Goal: Task Accomplishment & Management: Use online tool/utility

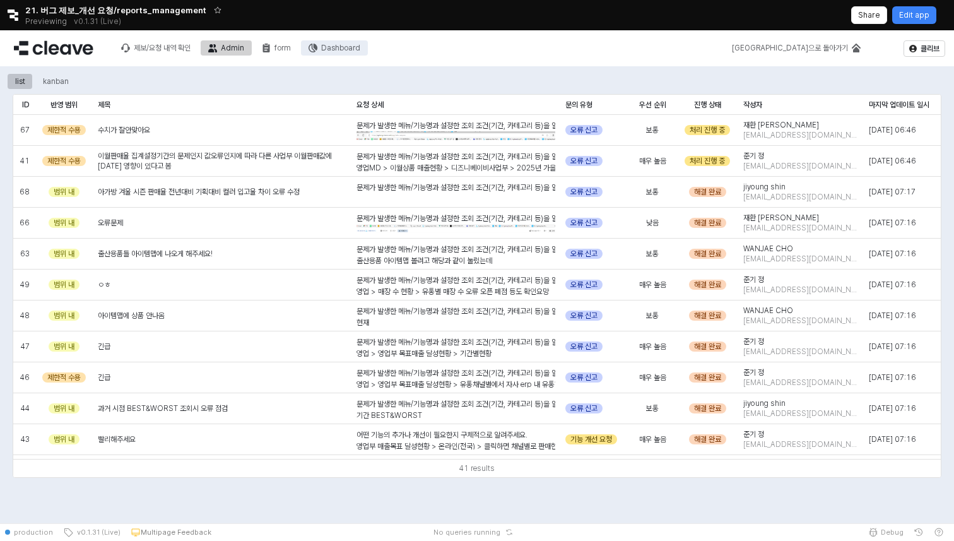
click at [353, 44] on div "Dashboard" at bounding box center [340, 48] width 39 height 9
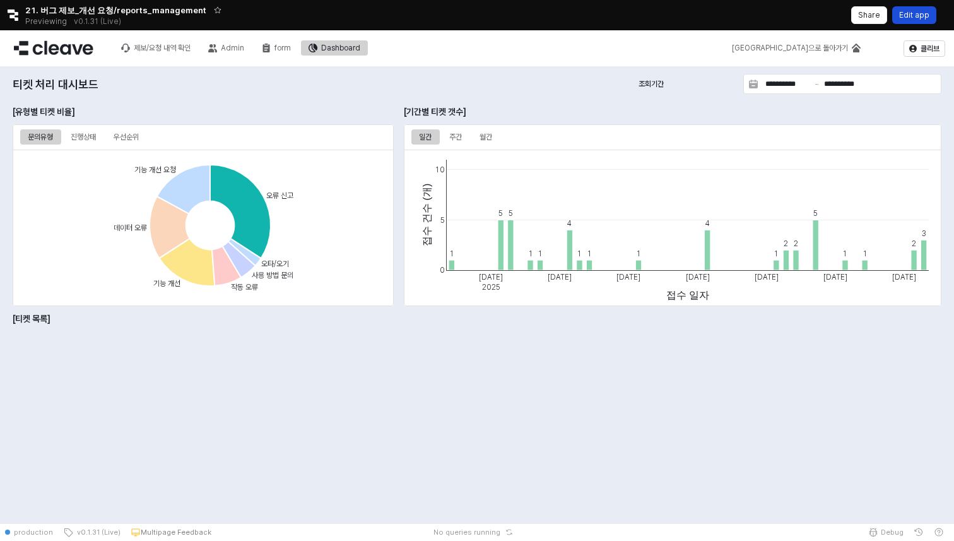
click at [923, 11] on p "Edit app" at bounding box center [914, 15] width 30 height 10
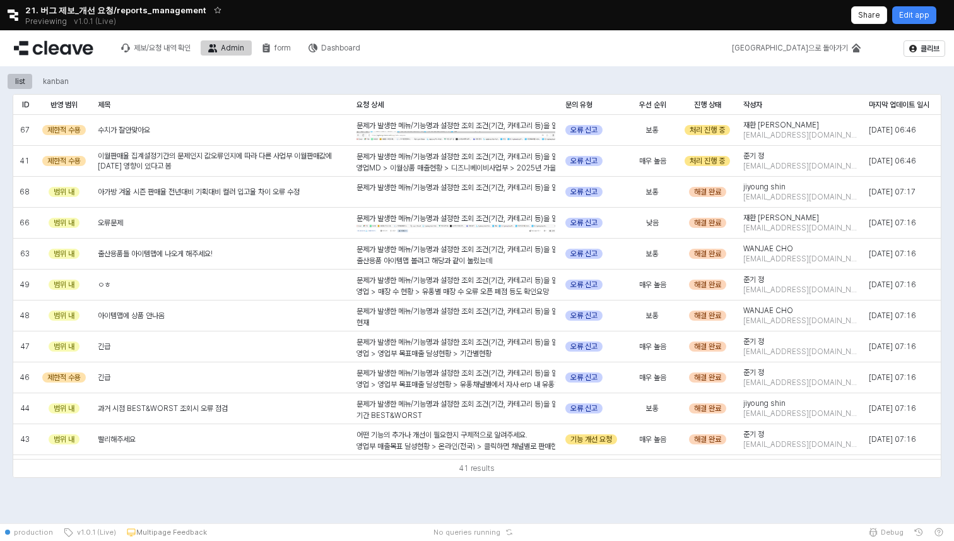
click at [338, 40] on div "제보/요청 내역 확인 Admin form Dashboard" at bounding box center [241, 48] width 254 height 27
click at [331, 45] on div "Dashboard" at bounding box center [340, 48] width 39 height 9
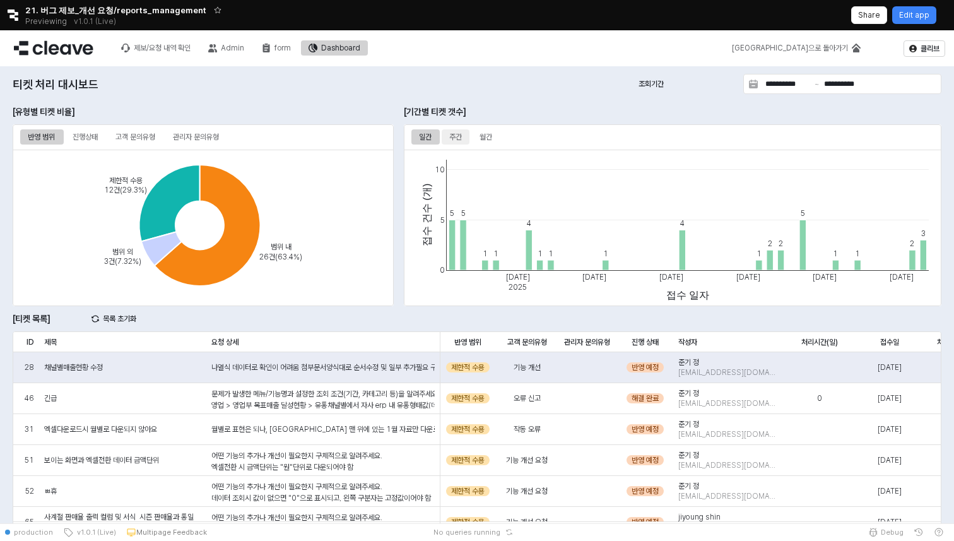
click at [451, 129] on div "주간" at bounding box center [455, 136] width 13 height 15
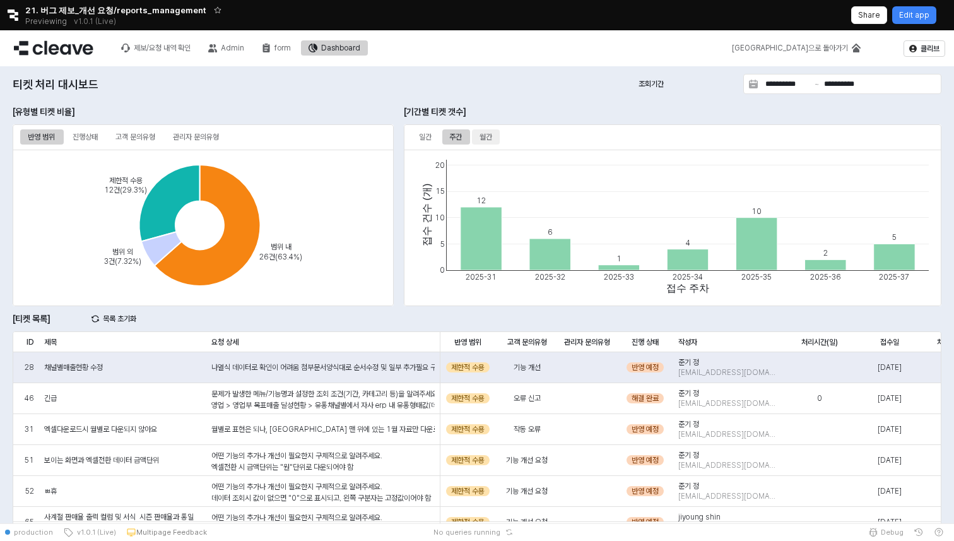
click at [484, 137] on div "월간" at bounding box center [486, 136] width 13 height 15
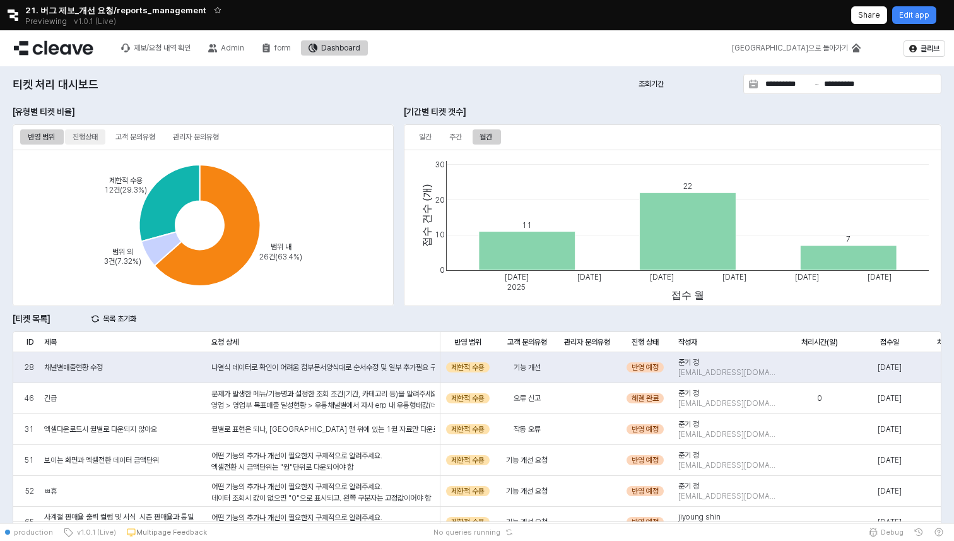
click at [86, 134] on div "진행상태" at bounding box center [85, 136] width 25 height 15
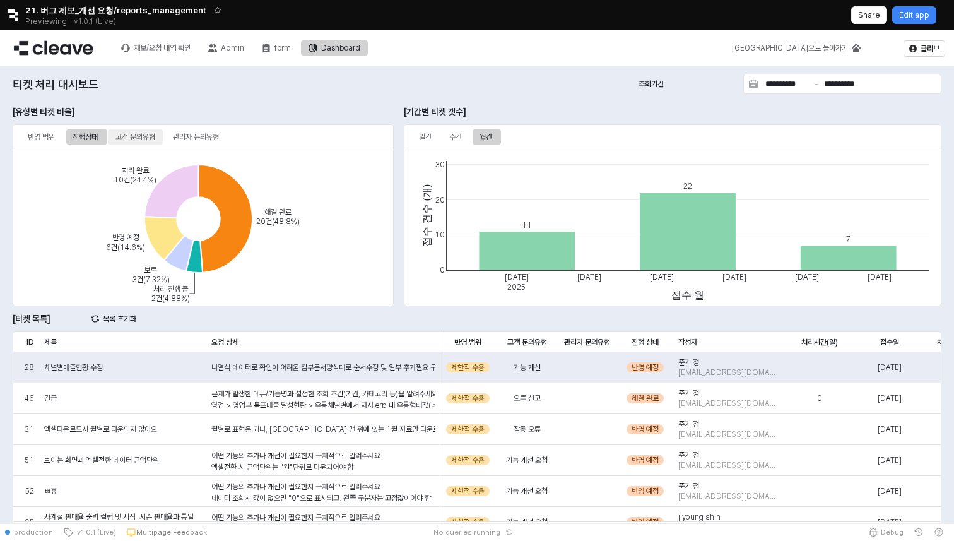
click at [128, 142] on div "고객 문의유형" at bounding box center [136, 136] width 40 height 15
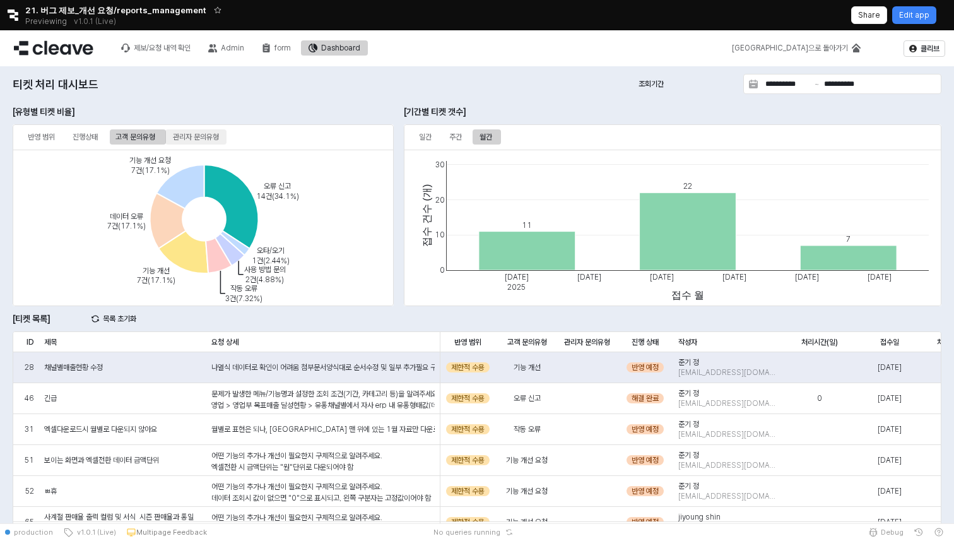
click at [205, 141] on div "관리자 문의유형" at bounding box center [196, 136] width 46 height 15
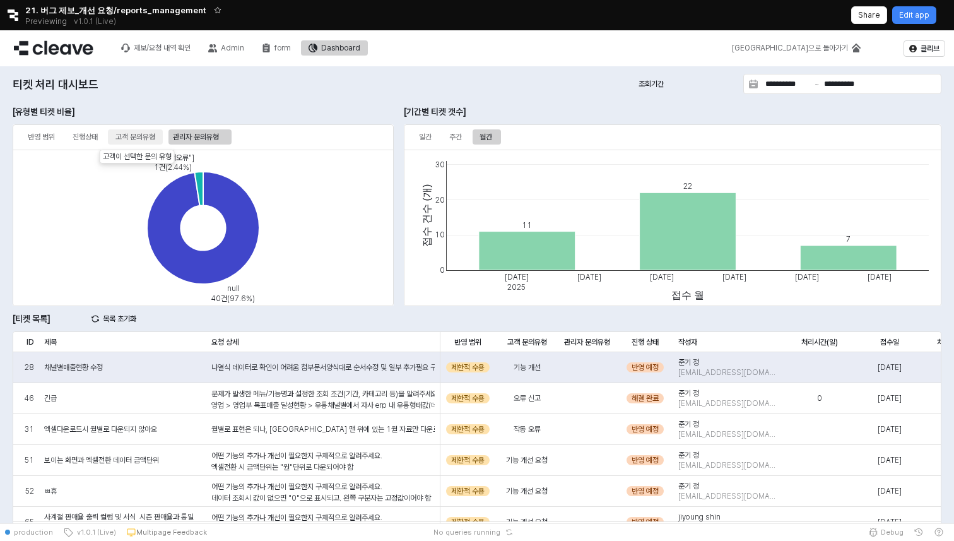
click at [143, 137] on div "고객 문의유형" at bounding box center [136, 136] width 40 height 15
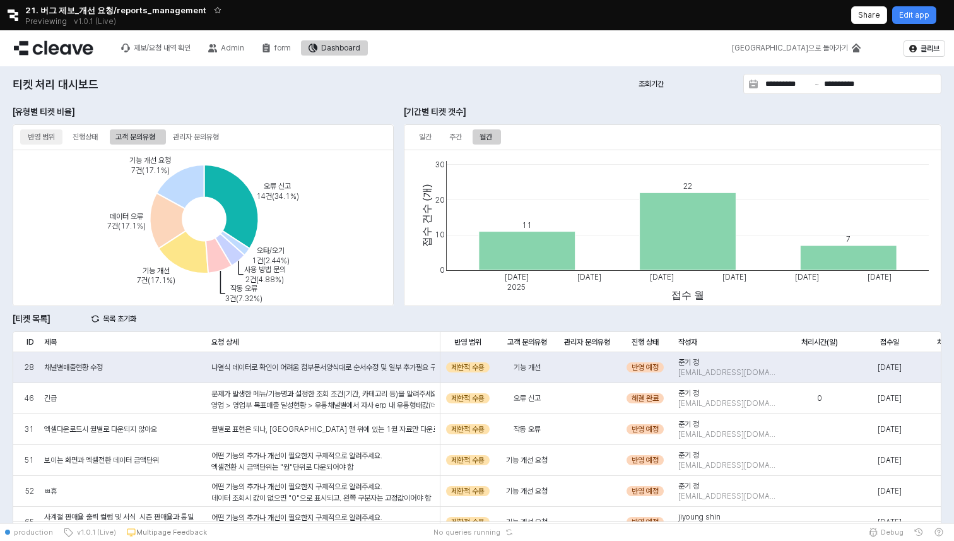
click at [36, 136] on div "반영 범위" at bounding box center [41, 136] width 27 height 15
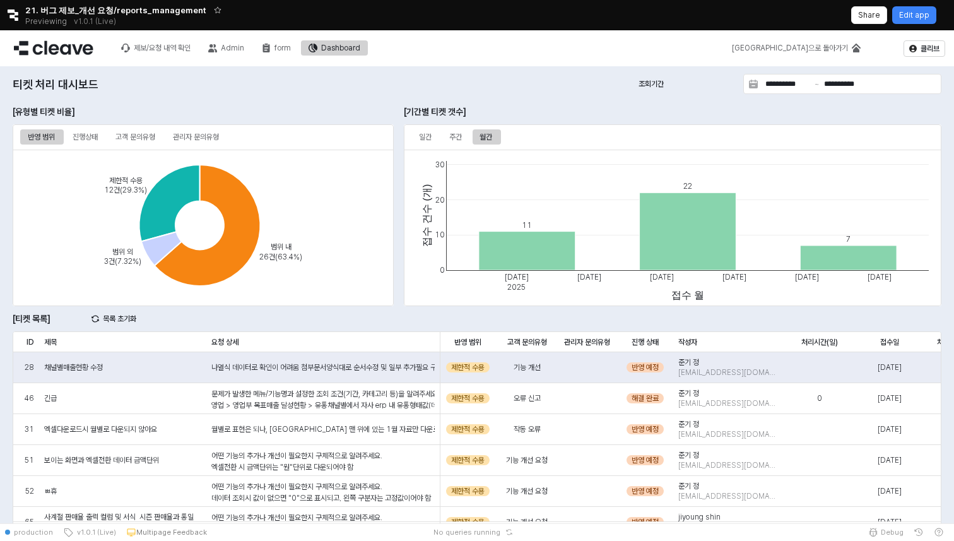
click at [614, 93] on div "**********" at bounding box center [477, 318] width 939 height 495
click at [913, 21] on div "Edit app" at bounding box center [914, 15] width 30 height 16
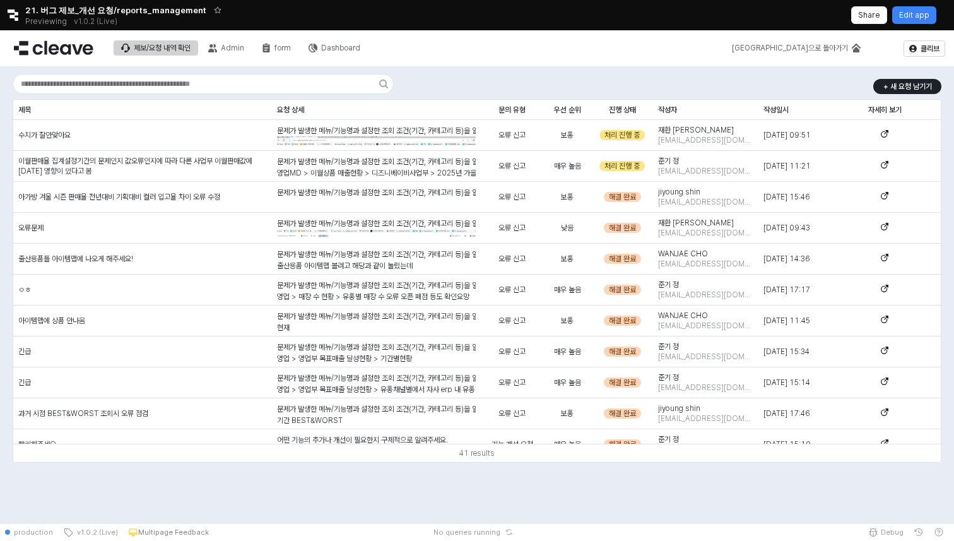
click at [438, 76] on div "+ 새 요청 남기기 제목 제목 요청 상세 요청 상세 문의 유형 문의 유형 우선 순위 우선 순위 진행 상태 진행 상태 작성자 작성자 작성일시 작…" at bounding box center [477, 268] width 939 height 394
click at [352, 47] on div "Dashboard" at bounding box center [340, 48] width 39 height 9
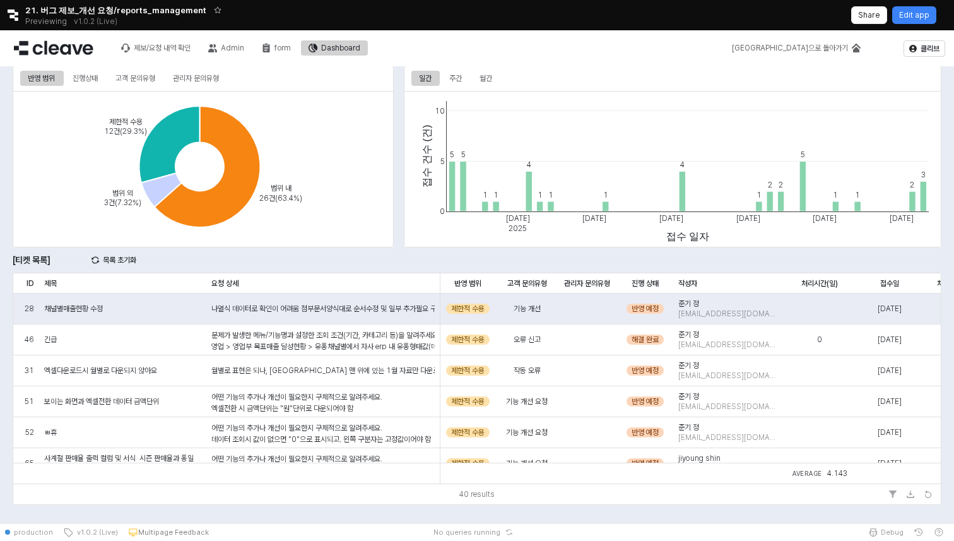
scroll to position [44, 0]
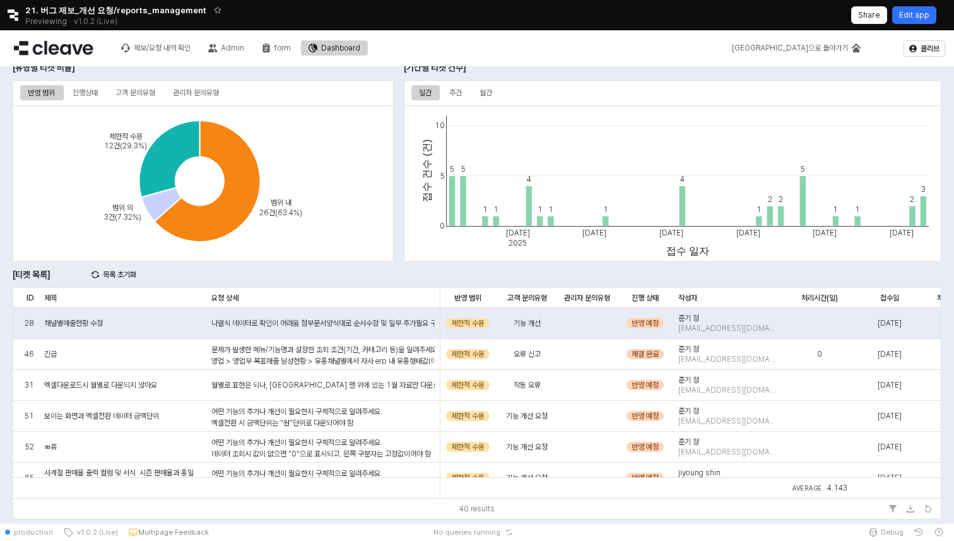
click at [928, 15] on p "Edit app" at bounding box center [914, 15] width 30 height 10
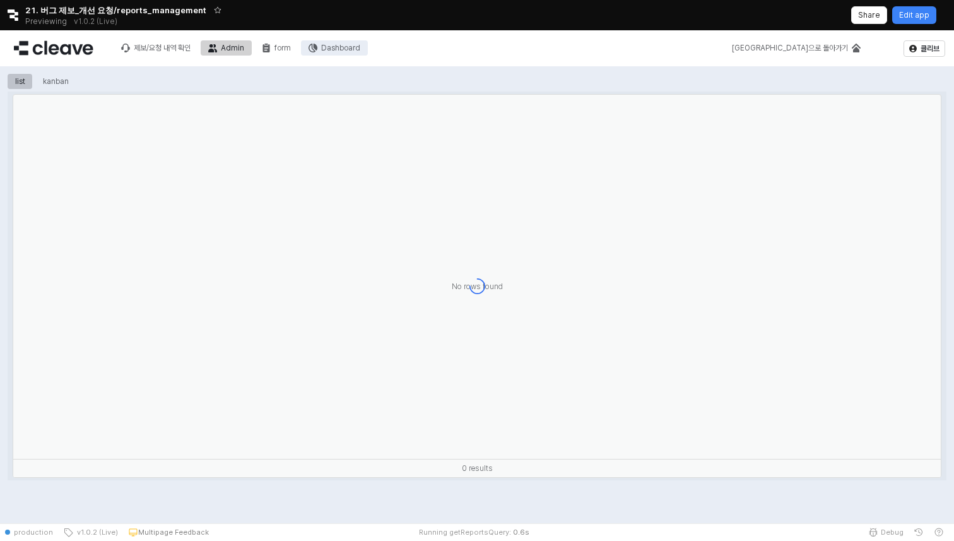
click at [351, 48] on div "Dashboard" at bounding box center [340, 48] width 39 height 9
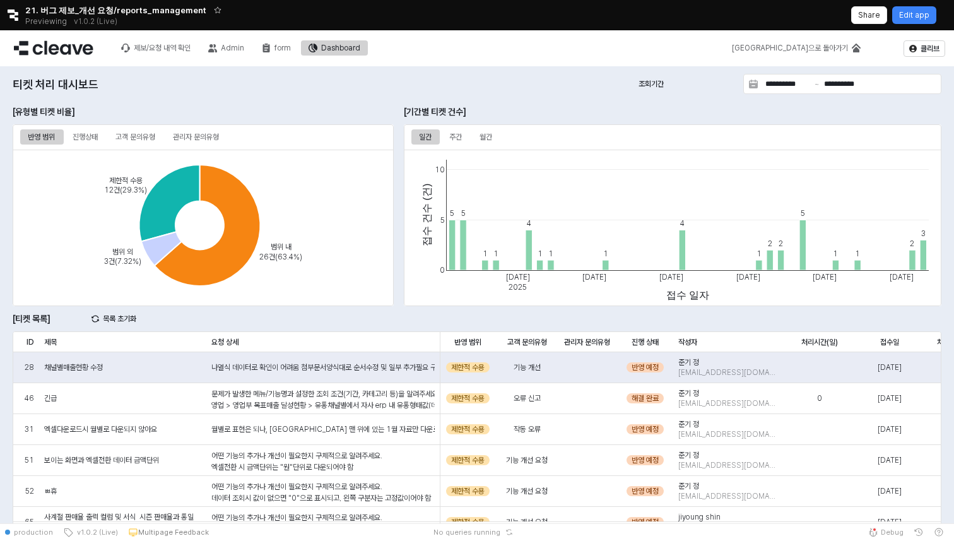
drag, startPoint x: 470, startPoint y: 513, endPoint x: 879, endPoint y: 27, distance: 635.3
click at [879, 27] on video at bounding box center [879, 34] width 141 height 101
drag, startPoint x: 880, startPoint y: 74, endPoint x: 886, endPoint y: 57, distance: 18.4
click at [886, 57] on video at bounding box center [884, 15] width 141 height 101
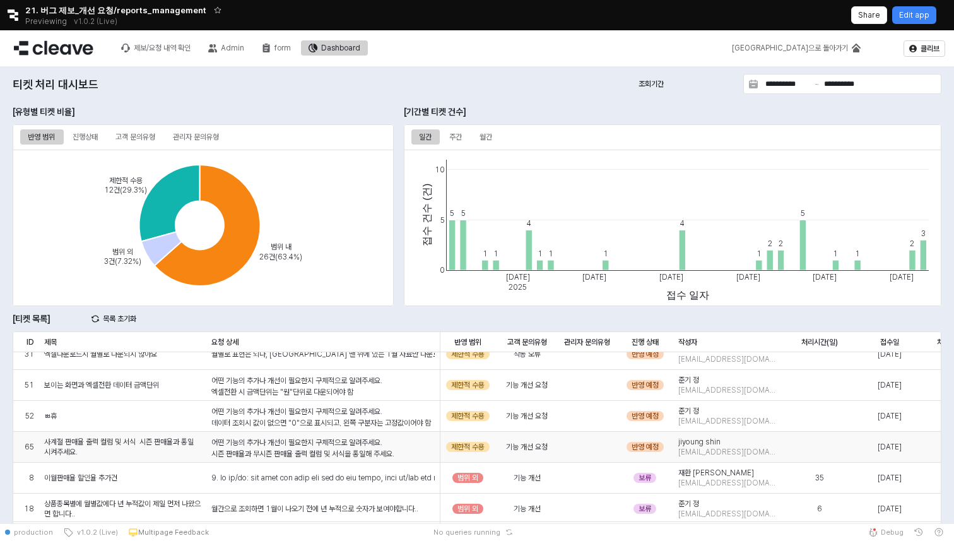
scroll to position [79, 0]
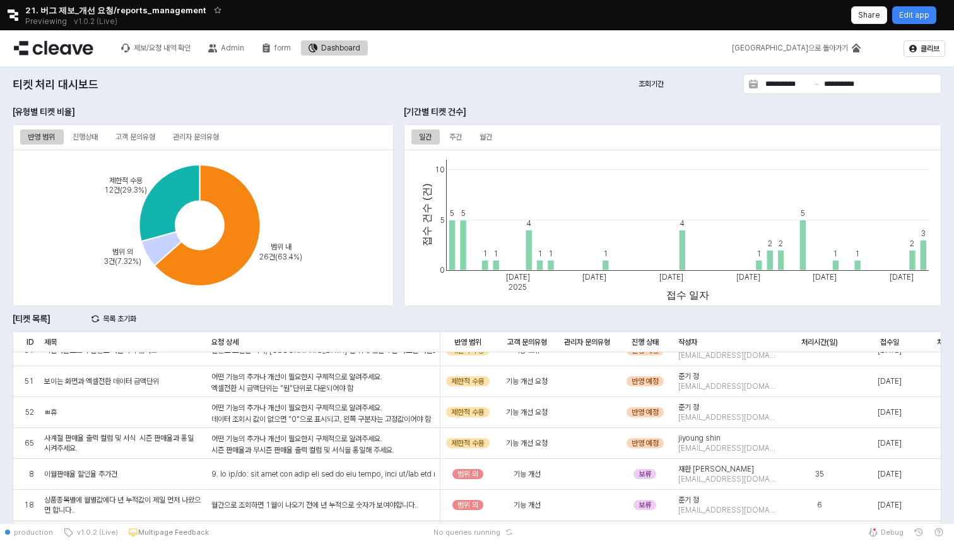
drag, startPoint x: 913, startPoint y: 47, endPoint x: 861, endPoint y: 264, distance: 224.0
click at [861, 264] on video at bounding box center [832, 236] width 141 height 101
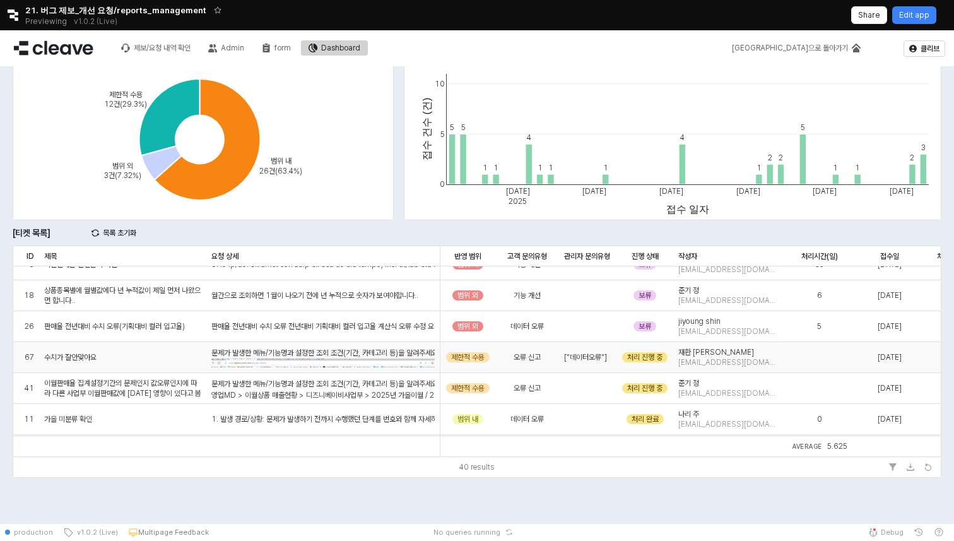
scroll to position [315, 0]
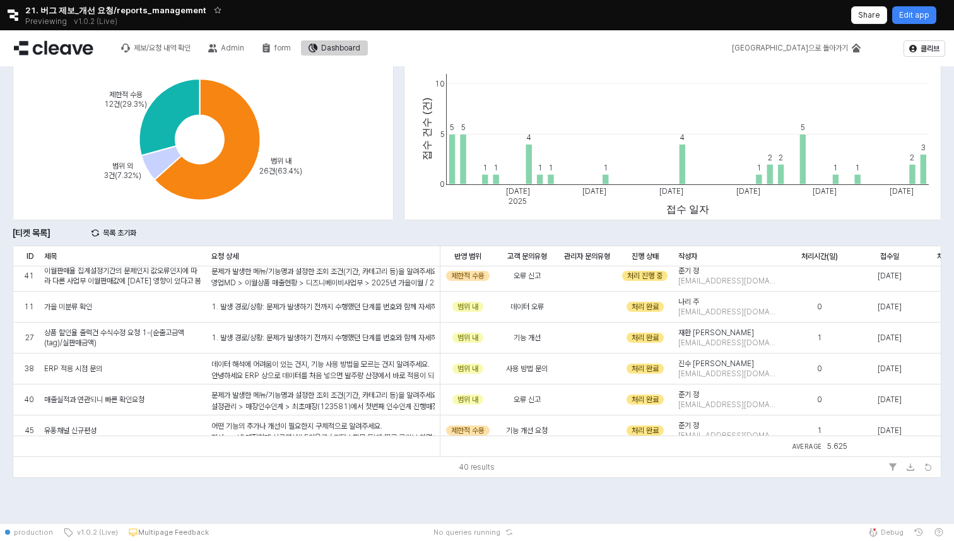
drag, startPoint x: 838, startPoint y: 249, endPoint x: 901, endPoint y: 117, distance: 146.2
click at [901, 117] on video at bounding box center [894, 102] width 141 height 101
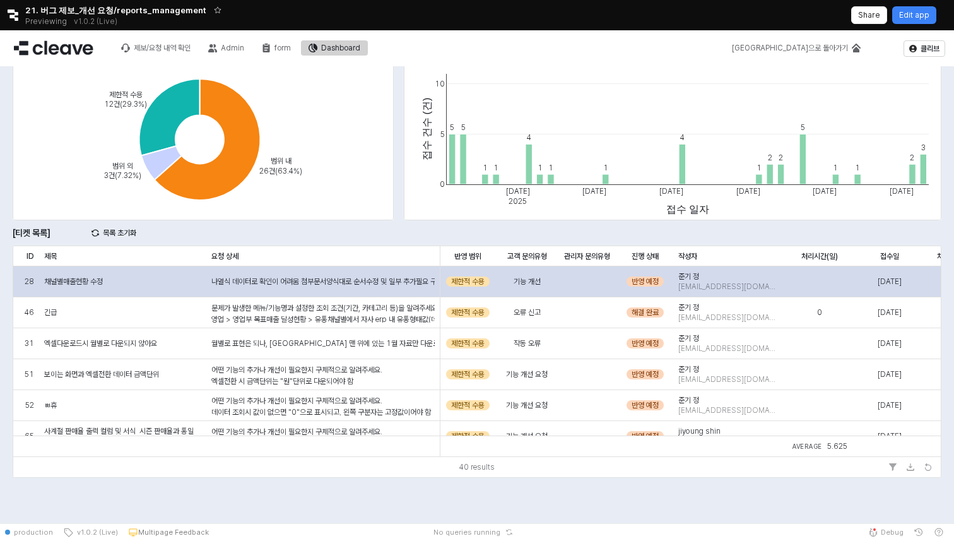
scroll to position [0, 0]
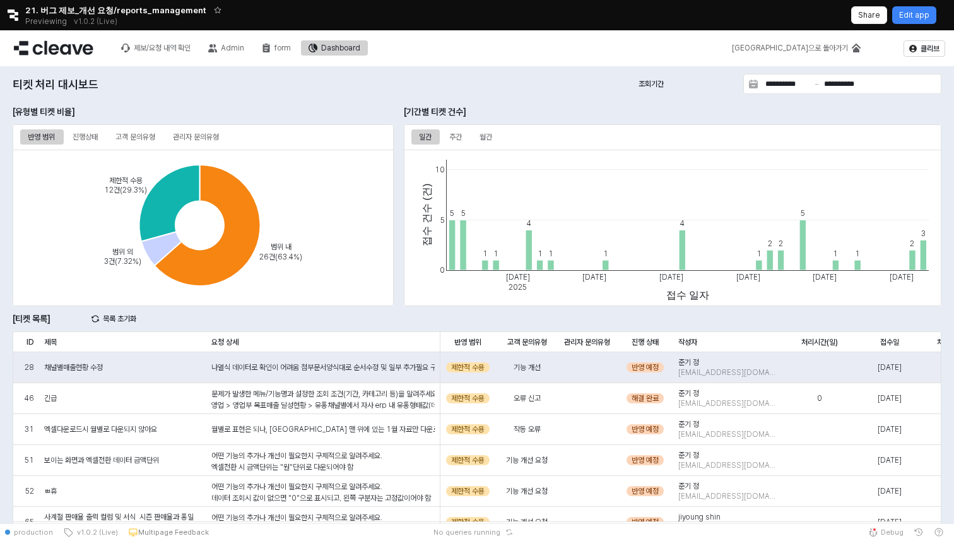
click at [13, 22] on div "Retool logo 21. 버그 제보_개선 요청/reports_management Previewing v1.0.2 (Live) Share E…" at bounding box center [477, 15] width 954 height 30
click at [13, 16] on icon "Retool logo" at bounding box center [13, 14] width 11 height 11
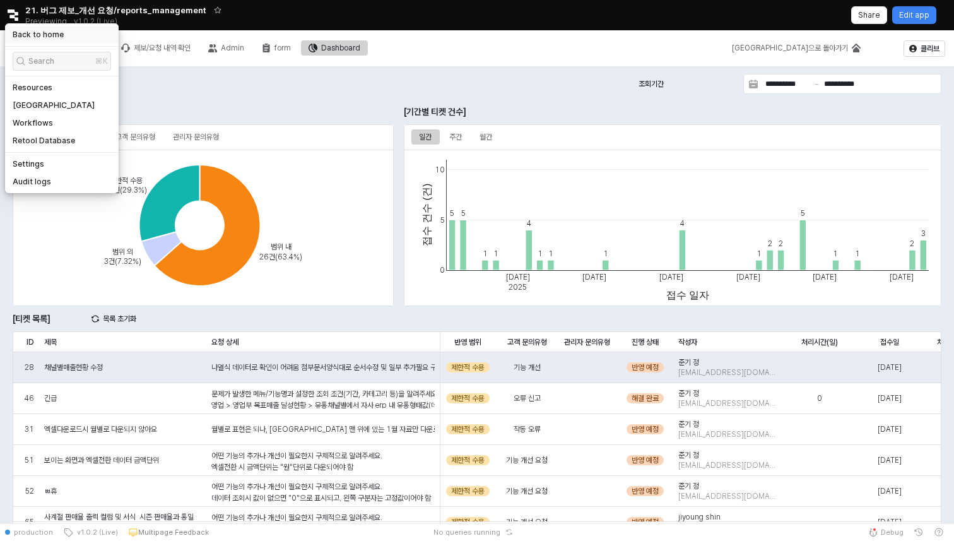
click at [21, 30] on h5 "Back to home" at bounding box center [38, 35] width 51 height 10
click at [915, 14] on p "Edit app" at bounding box center [914, 15] width 30 height 10
